Goal: Task Accomplishment & Management: Manage account settings

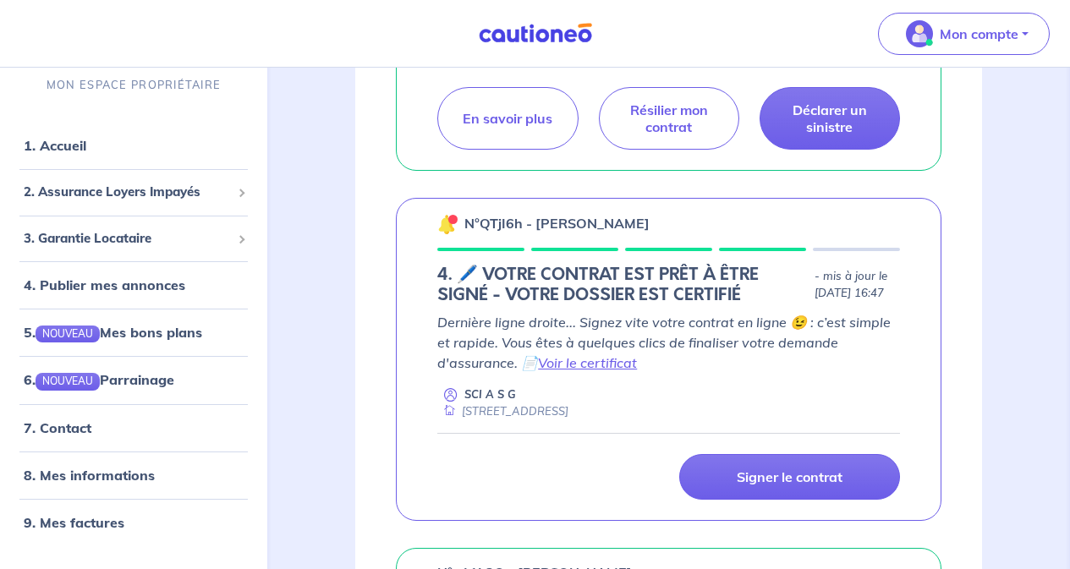
scroll to position [473, 0]
click at [764, 486] on p "Signer le contrat" at bounding box center [789, 477] width 106 height 17
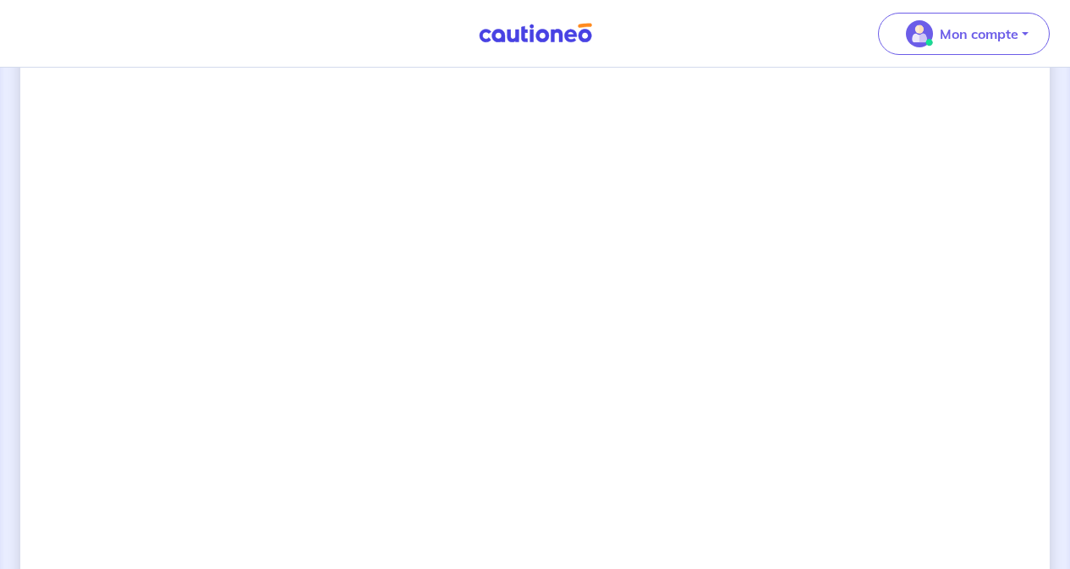
scroll to position [1169, 0]
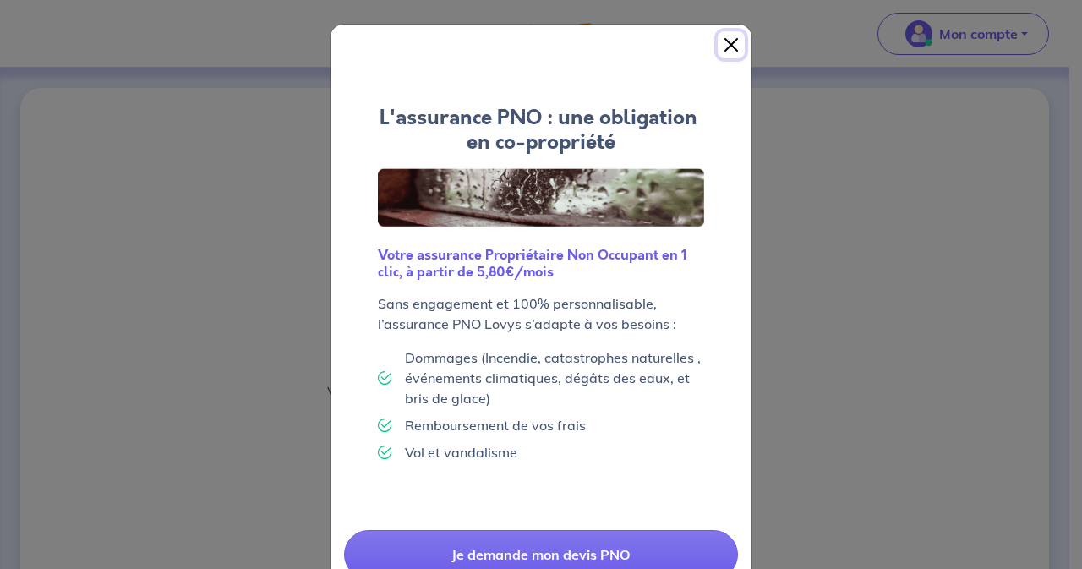
click at [722, 47] on button "Close" at bounding box center [731, 44] width 27 height 27
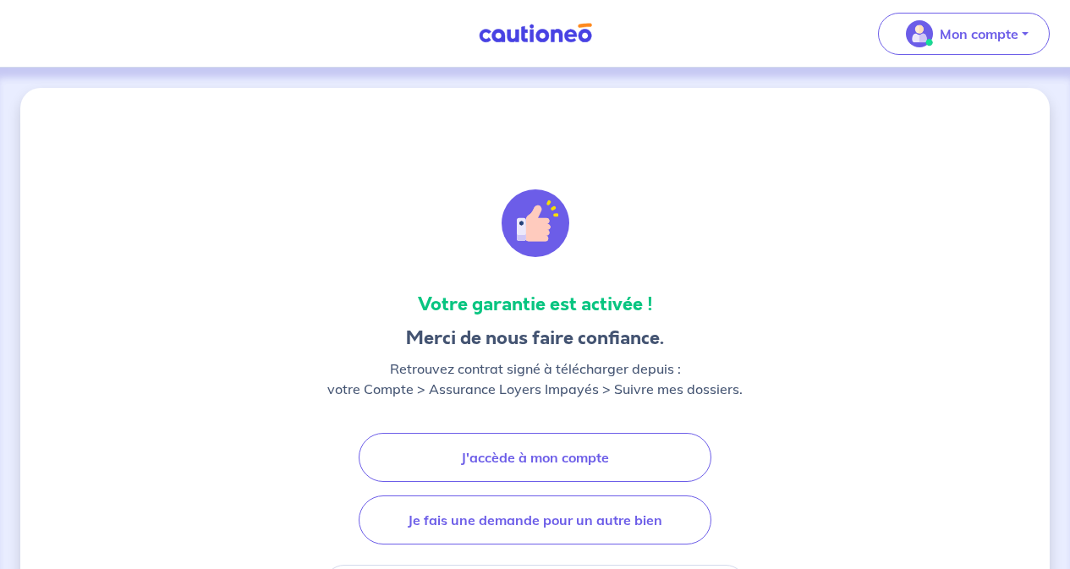
click at [591, 445] on link "J'accède à mon compte" at bounding box center [535, 457] width 353 height 49
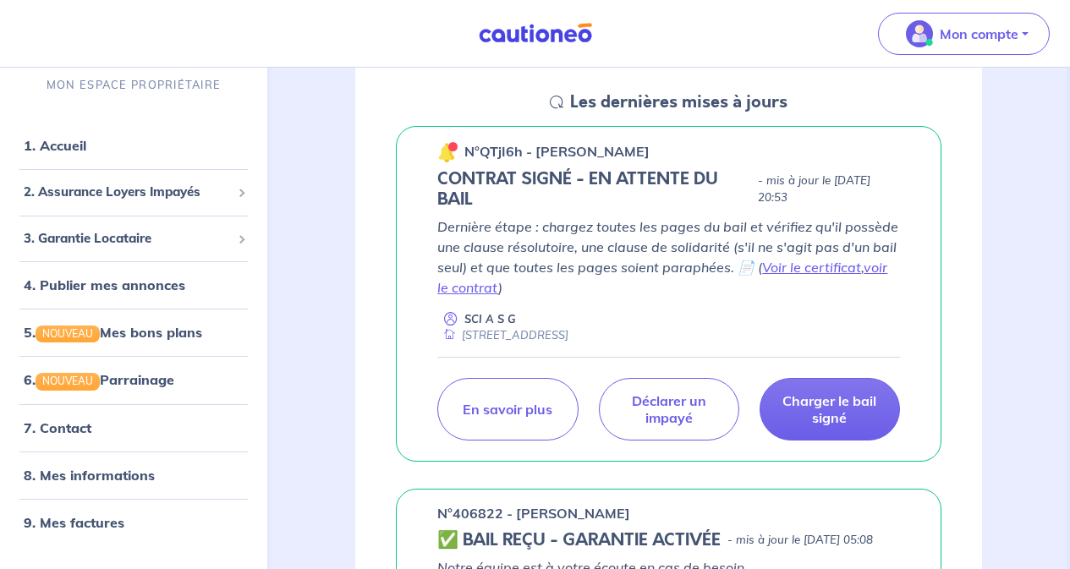
scroll to position [271, 0]
